Goal: Task Accomplishment & Management: Manage account settings

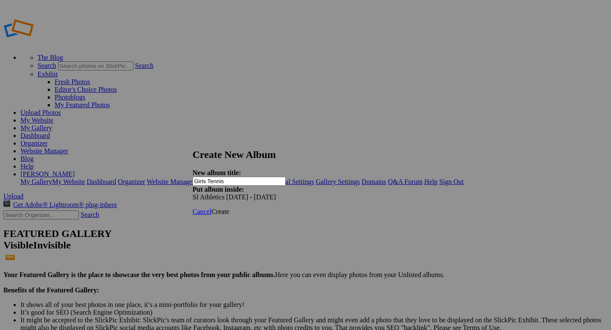
type input "Girls Tennis"
click at [229, 208] on span "Create" at bounding box center [220, 211] width 18 height 7
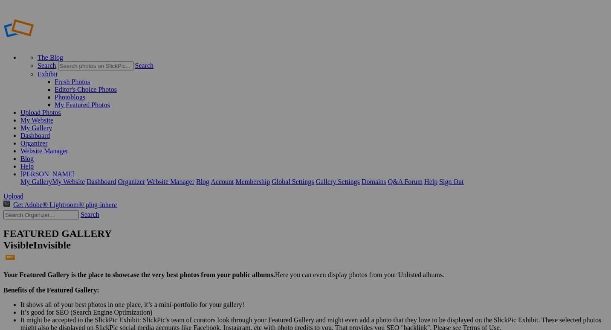
drag, startPoint x: 43, startPoint y: 128, endPoint x: 43, endPoint y: 177, distance: 48.6
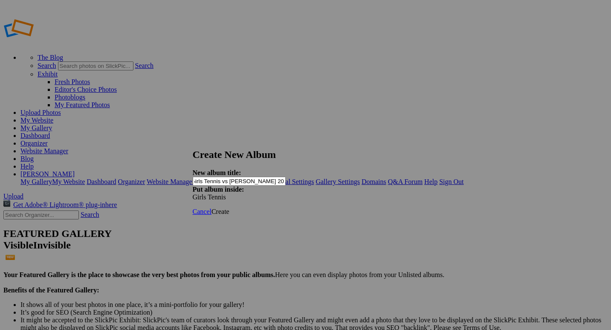
scroll to position [0, 13]
type input "JV Girls Tennis vs [PERSON_NAME] 2025 by [PERSON_NAME]"
click at [229, 208] on span "Create" at bounding box center [220, 211] width 18 height 7
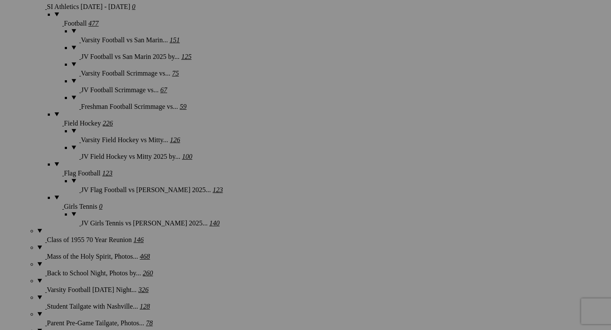
scroll to position [742, 0]
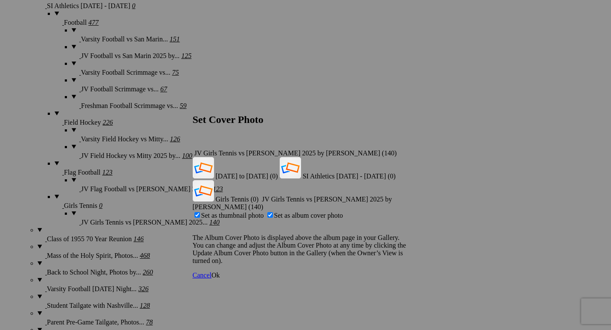
click at [220, 271] on span "Ok" at bounding box center [215, 274] width 9 height 7
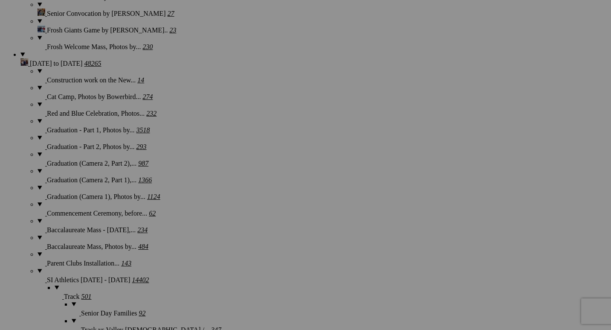
scroll to position [1324, 0]
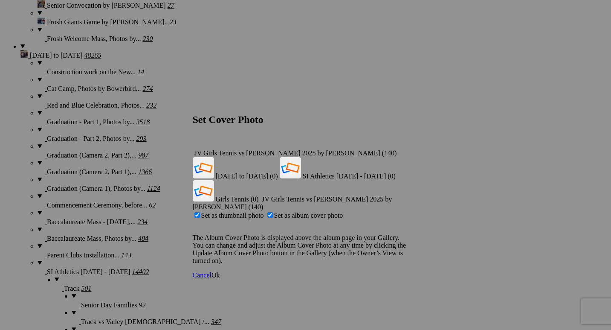
click at [220, 271] on span "Ok" at bounding box center [215, 274] width 9 height 7
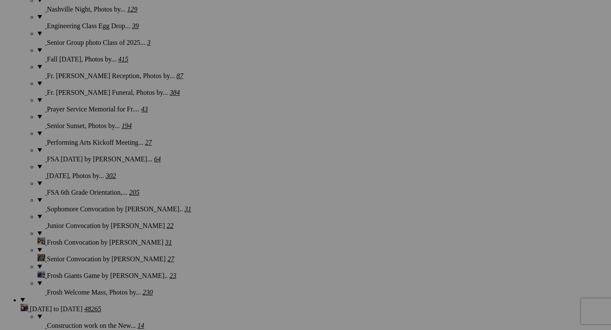
scroll to position [1069, 0]
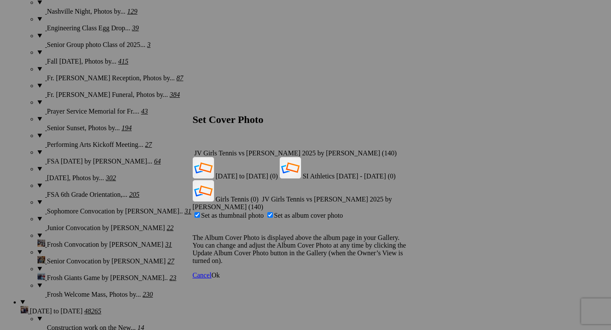
click at [407, 149] on div "JV Girls Tennis vs [PERSON_NAME] 2025 by [PERSON_NAME] (140)" at bounding box center [306, 153] width 226 height 8
click at [259, 195] on span "Girls Tennis (0)" at bounding box center [237, 198] width 43 height 7
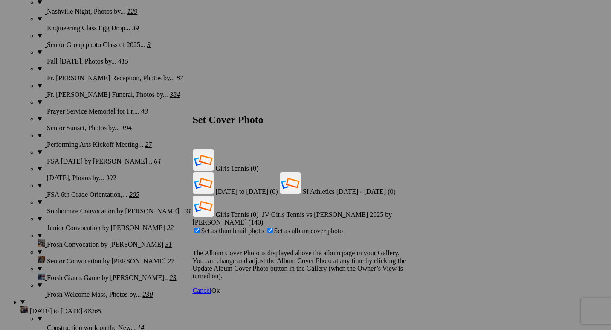
click at [220, 286] on span "Ok" at bounding box center [215, 289] width 9 height 7
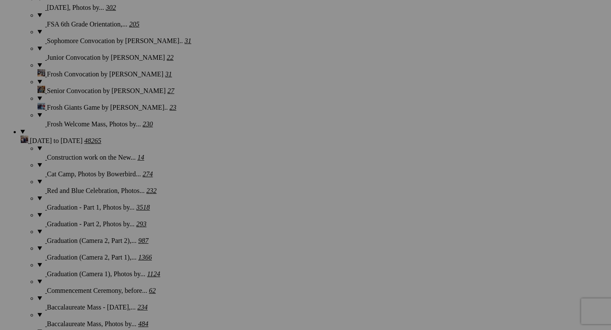
scroll to position [1241, 0]
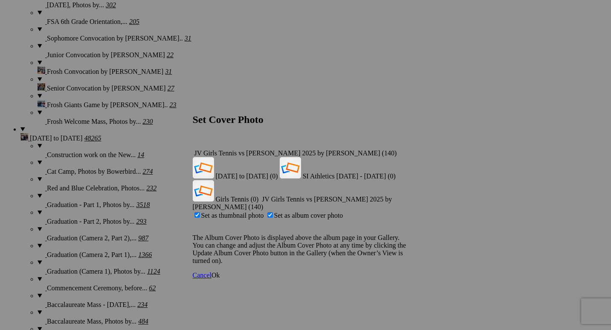
click at [404, 149] on div "JV Girls Tennis vs [PERSON_NAME] 2025 by [PERSON_NAME] (140)" at bounding box center [306, 153] width 226 height 8
click at [259, 195] on span "Girls Tennis (0)" at bounding box center [237, 198] width 43 height 7
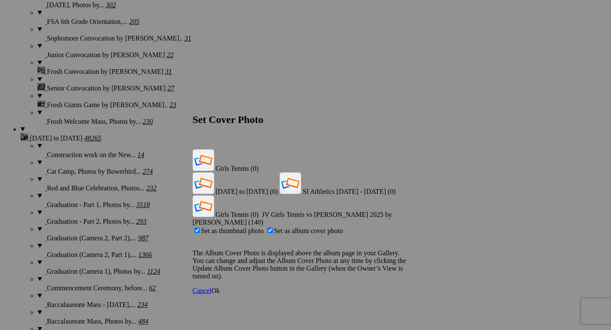
click at [220, 286] on span "Ok" at bounding box center [215, 289] width 9 height 7
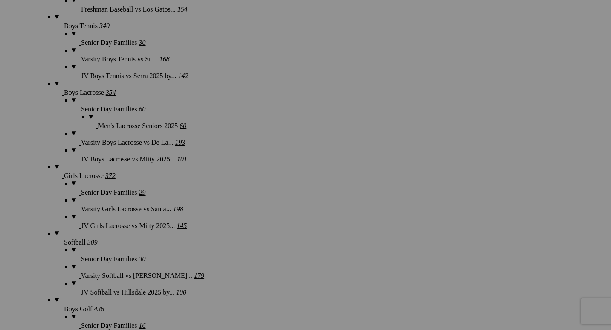
scroll to position [1821, 0]
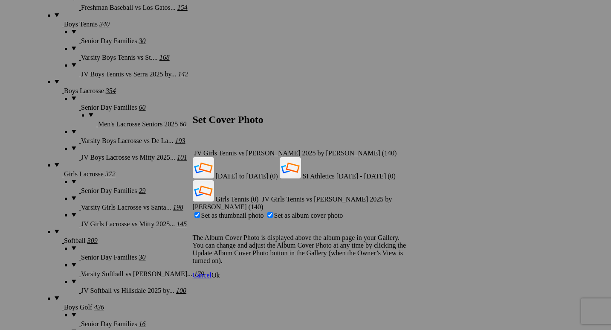
click at [220, 271] on span "Ok" at bounding box center [215, 274] width 9 height 7
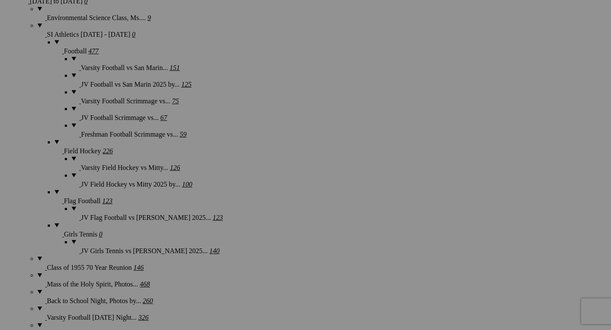
scroll to position [765, 0]
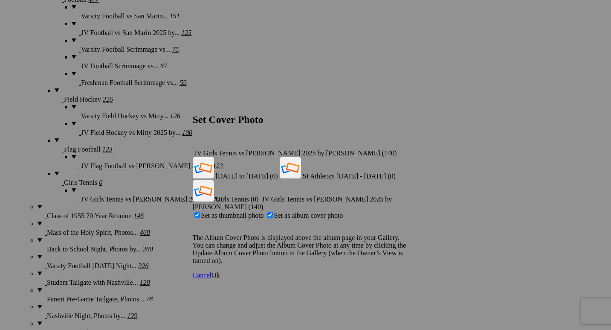
click at [220, 271] on span "Ok" at bounding box center [215, 274] width 9 height 7
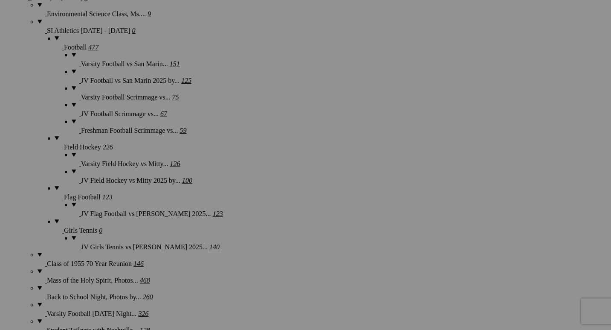
scroll to position [716, 0]
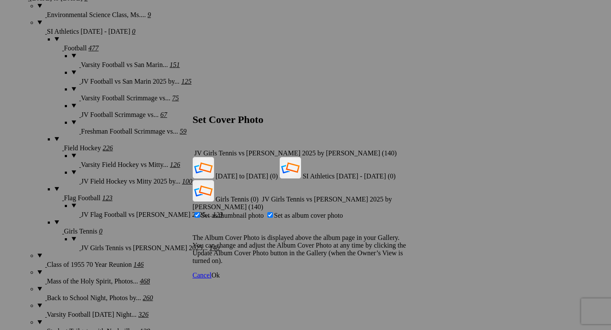
click at [220, 271] on span "Ok" at bounding box center [215, 274] width 9 height 7
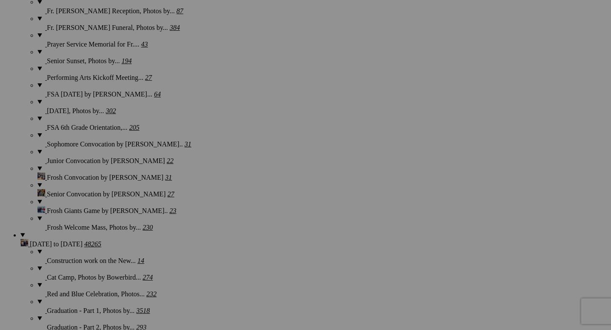
scroll to position [1137, 0]
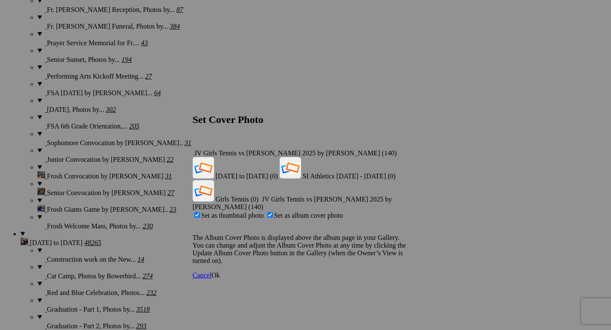
click at [220, 271] on span "Ok" at bounding box center [215, 274] width 9 height 7
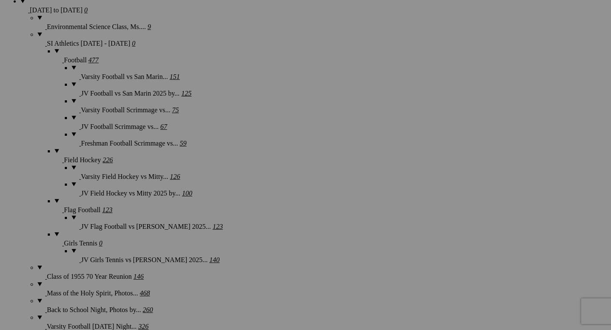
scroll to position [704, 0]
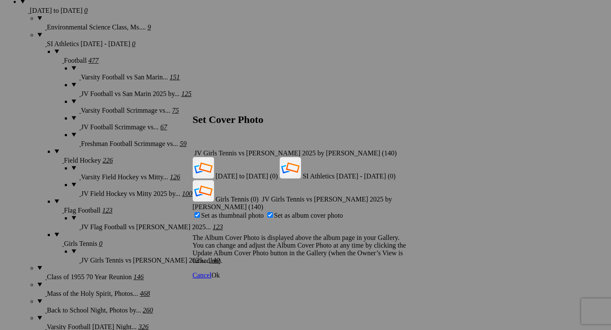
click at [220, 271] on span "Ok" at bounding box center [215, 274] width 9 height 7
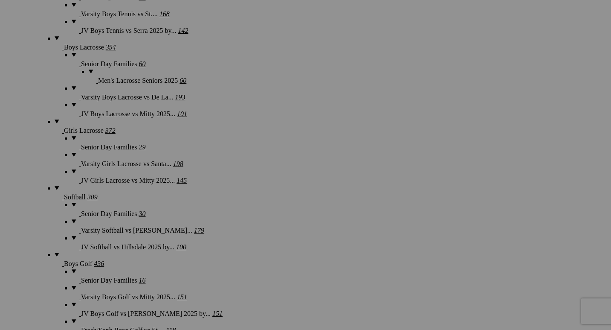
scroll to position [1863, 0]
